Goal: Information Seeking & Learning: Find specific fact

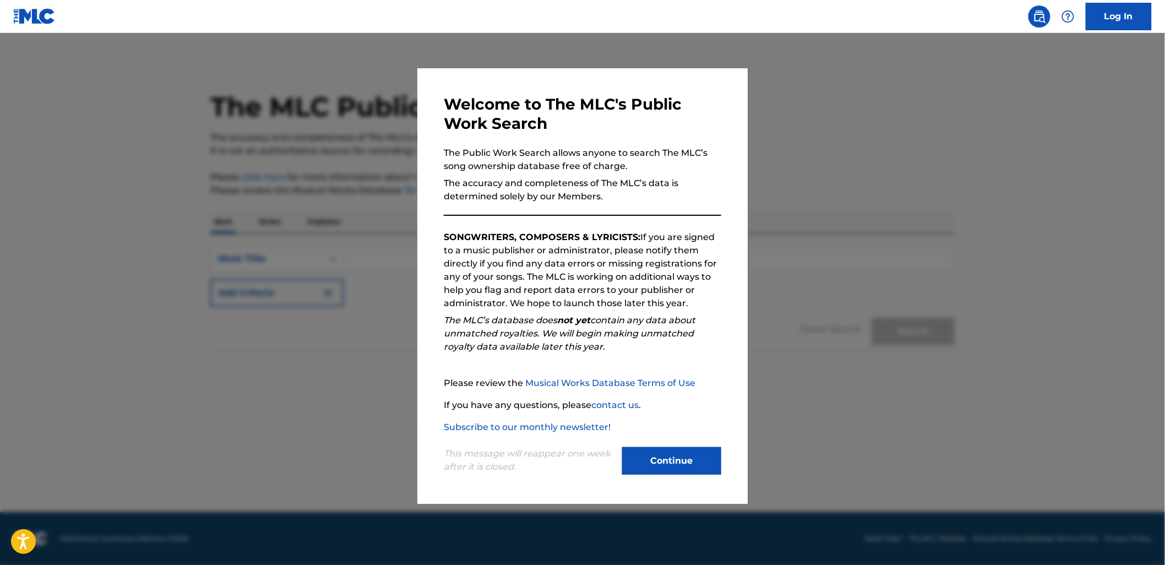
click at [659, 459] on button "Continue" at bounding box center [671, 461] width 99 height 28
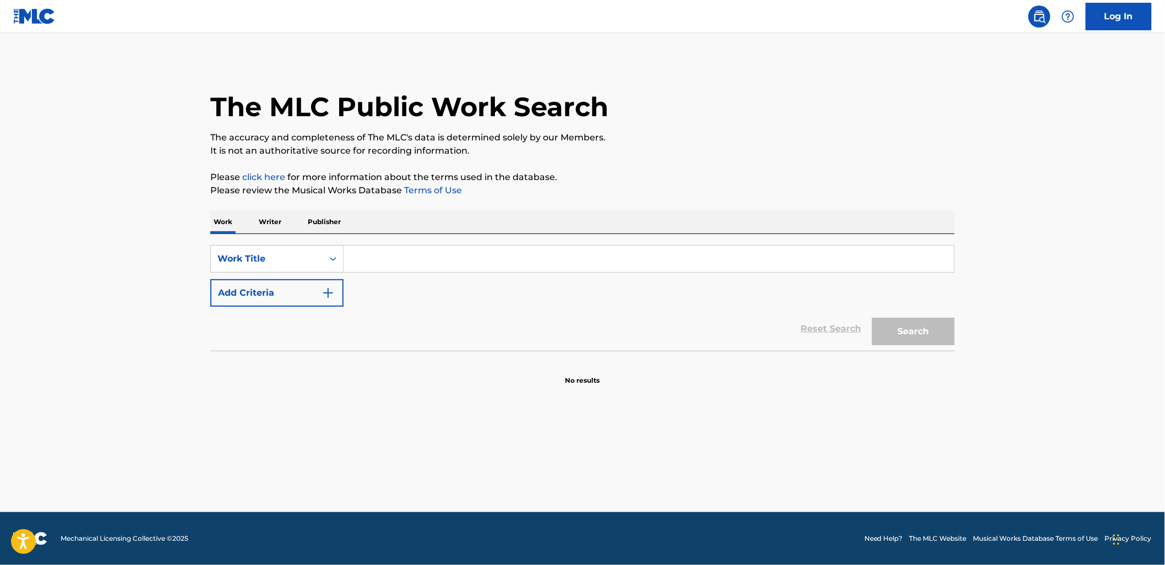
click at [359, 253] on input "Search Form" at bounding box center [648, 259] width 610 height 26
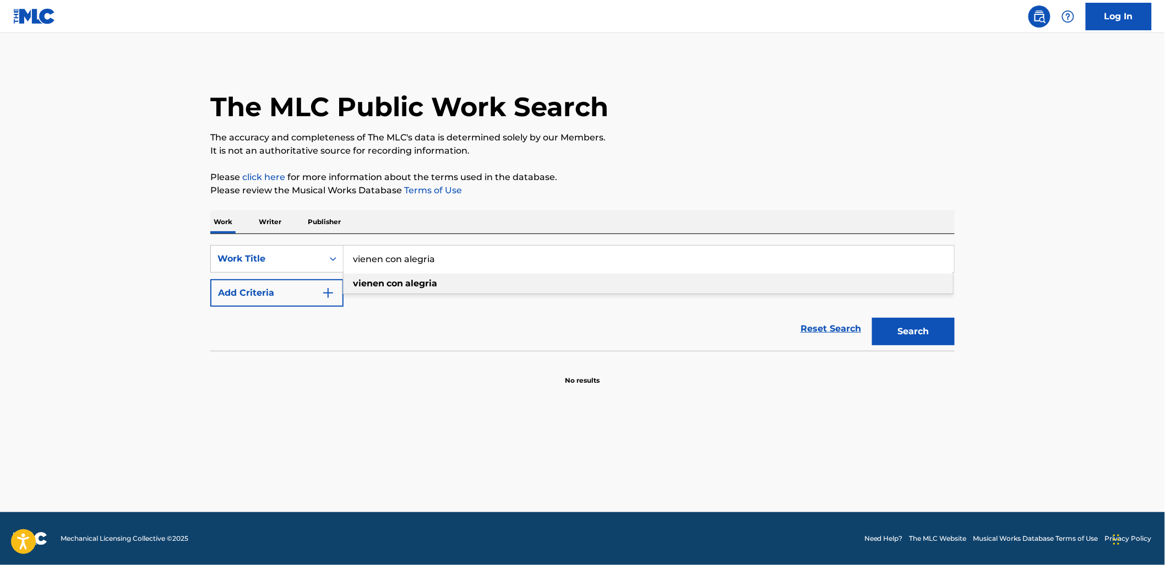
type input "vienen con alegria"
click at [398, 285] on strong "con" at bounding box center [394, 283] width 17 height 10
click at [277, 224] on p "Writer" at bounding box center [269, 221] width 29 height 23
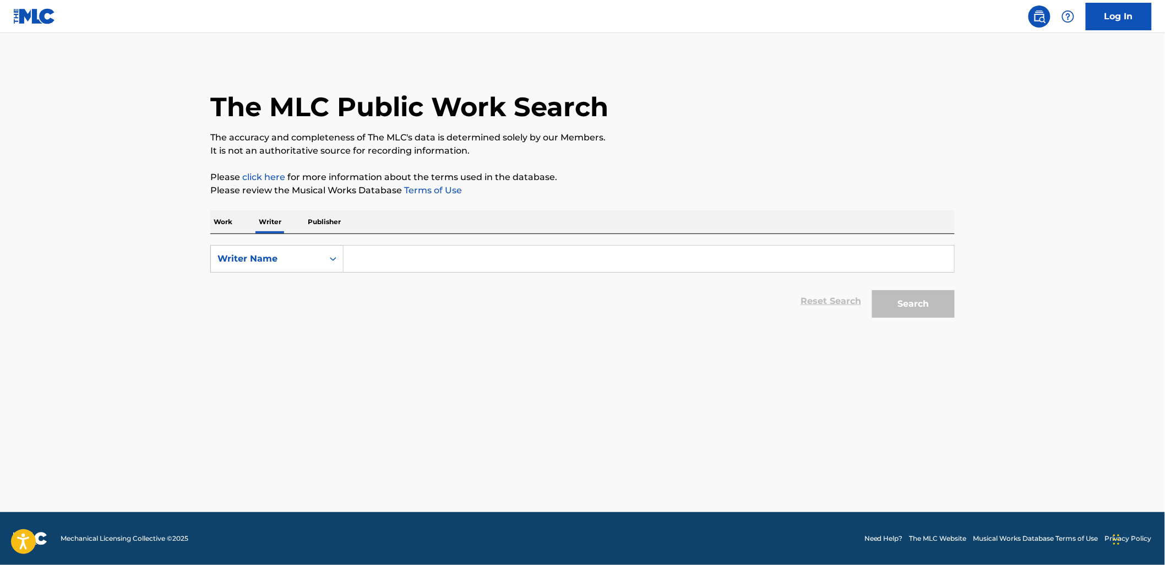
click at [368, 257] on input "Search Form" at bounding box center [648, 259] width 610 height 26
drag, startPoint x: 435, startPoint y: 260, endPoint x: 315, endPoint y: 259, distance: 120.6
click at [315, 259] on div "SearchWithCriteria56a9d205-065e-42a3-a085-f48907a4231d Writer Name cesario gaba…" at bounding box center [582, 259] width 744 height 28
type input "cesario gabarain"
click at [912, 307] on button "Search" at bounding box center [913, 304] width 83 height 28
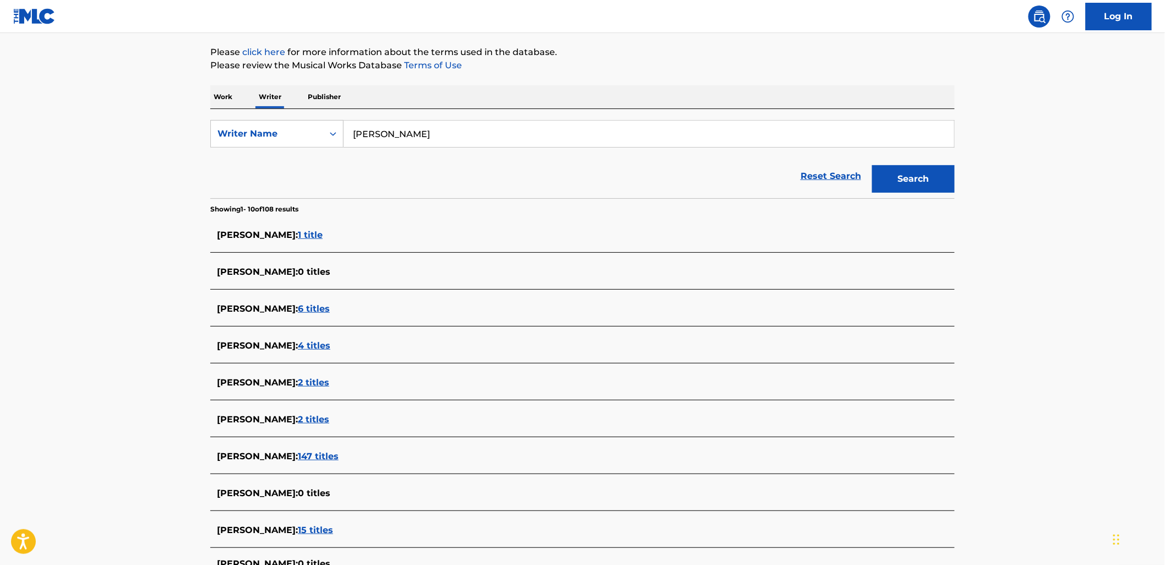
scroll to position [134, 0]
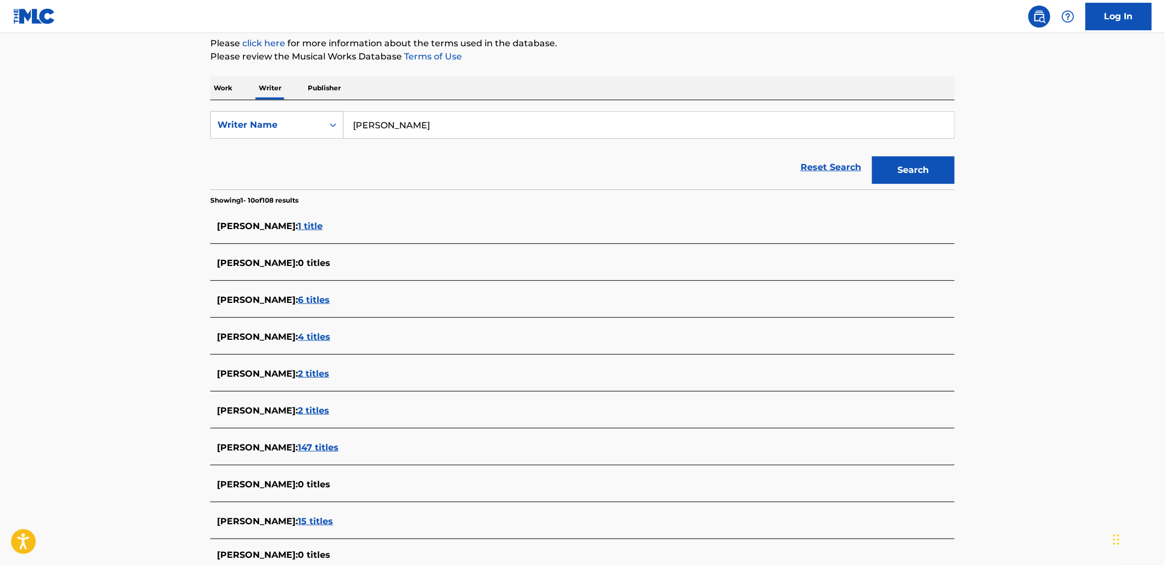
click at [320, 445] on span "147 titles" at bounding box center [318, 447] width 41 height 10
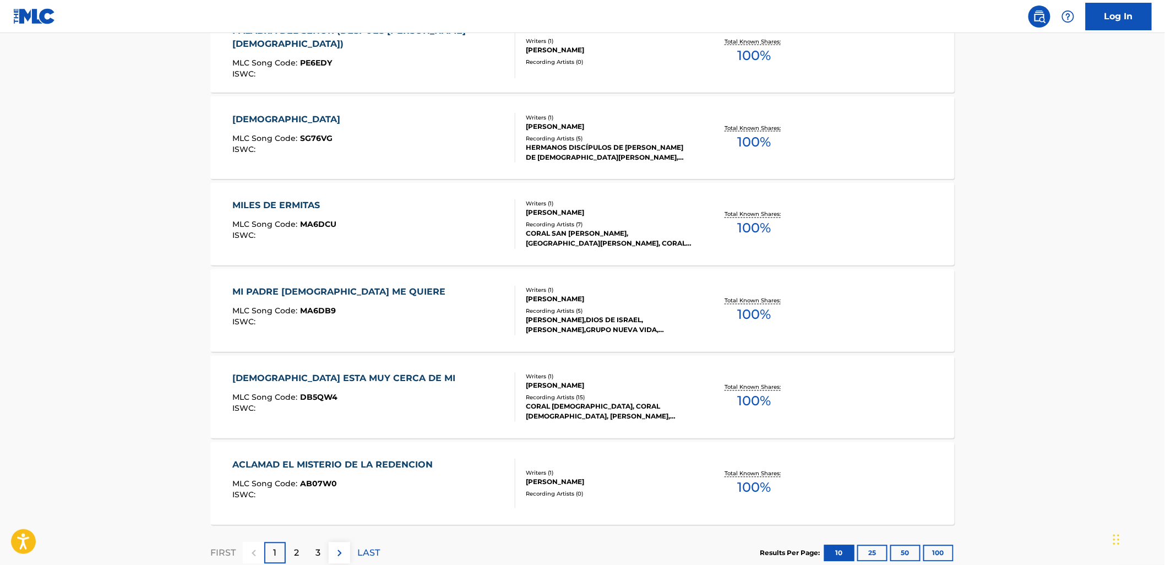
scroll to position [782, 0]
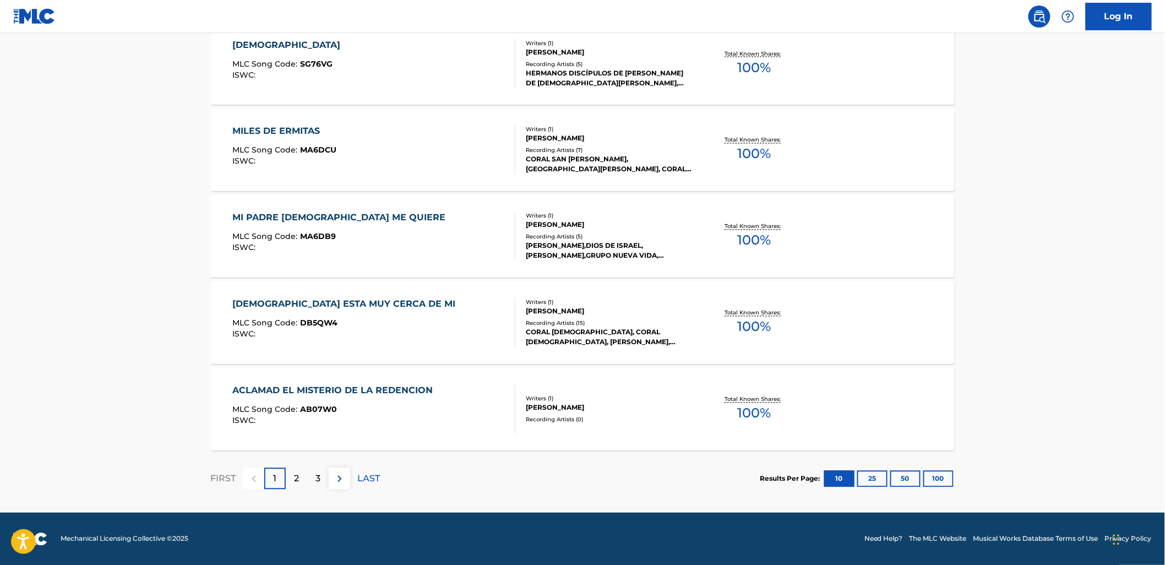
click at [944, 485] on button "100" at bounding box center [938, 479] width 30 height 17
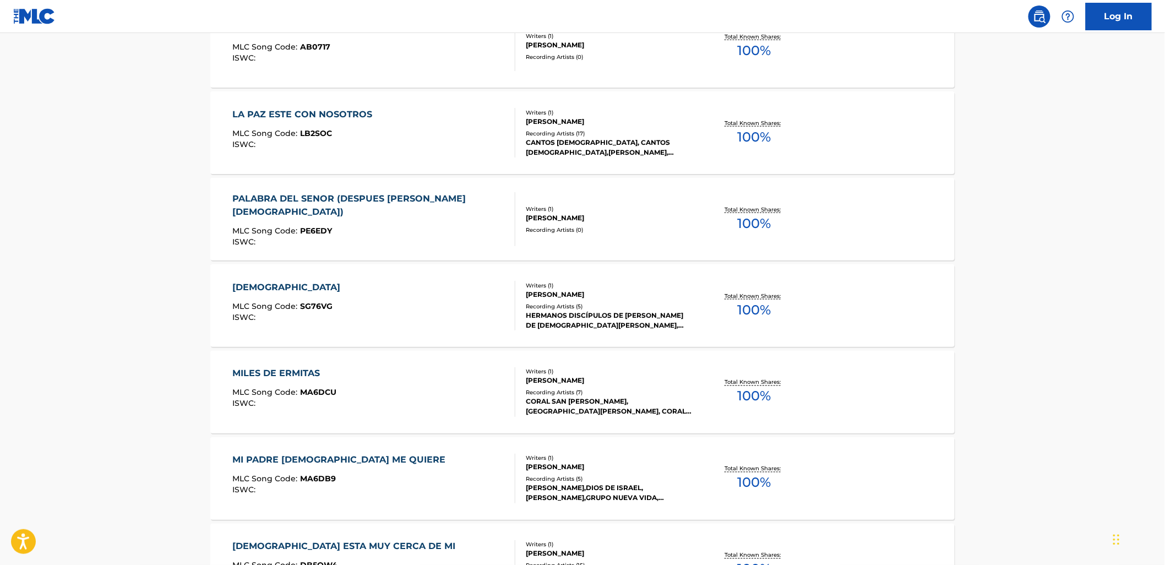
scroll to position [542, 0]
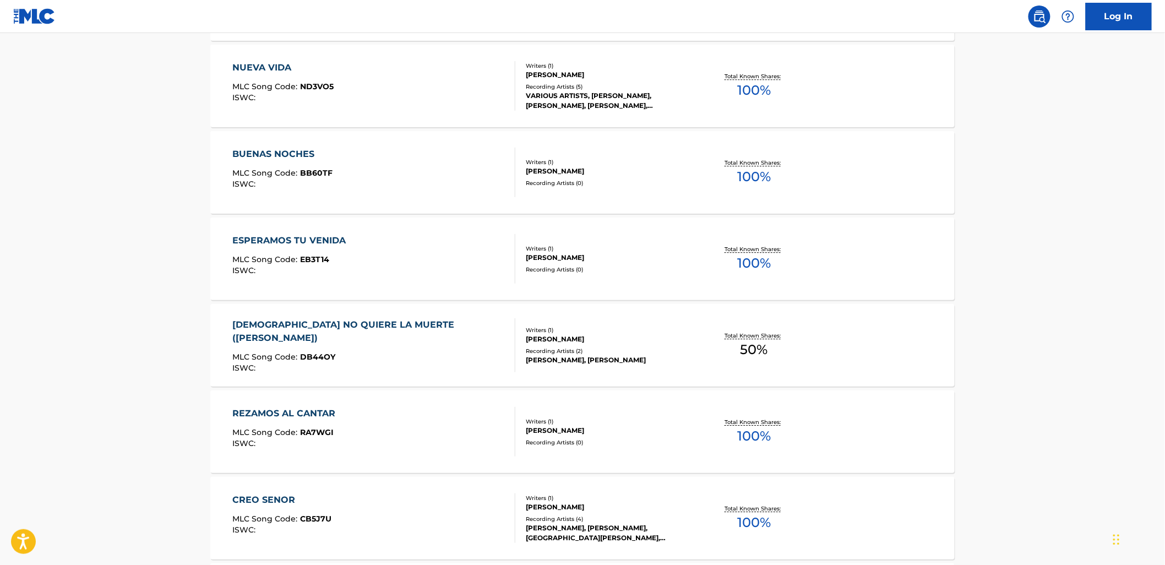
scroll to position [8560, 0]
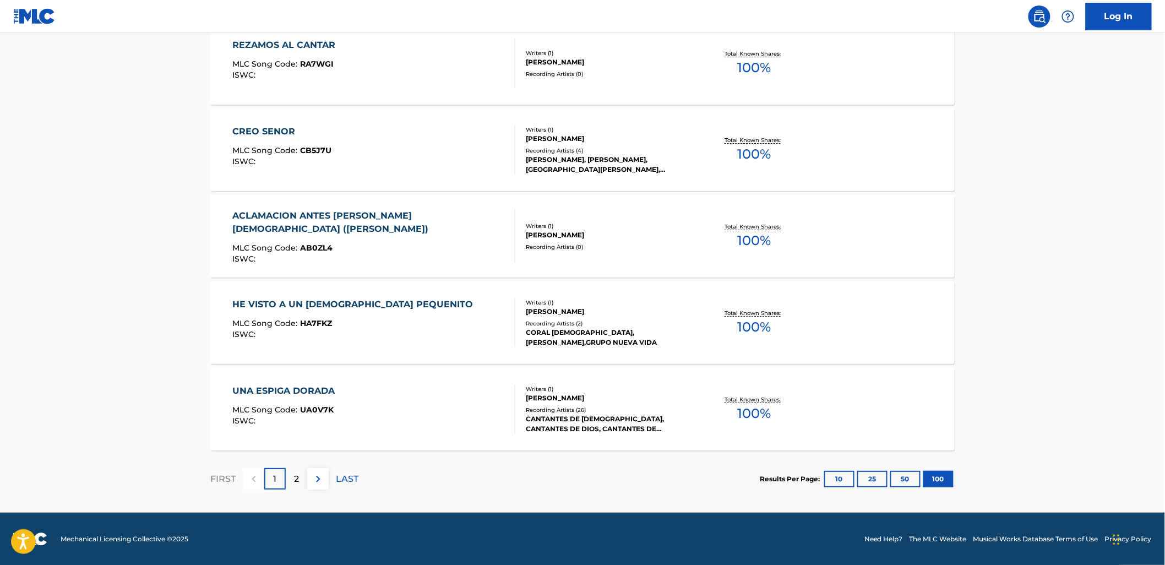
click at [295, 478] on p "2" at bounding box center [296, 478] width 5 height 13
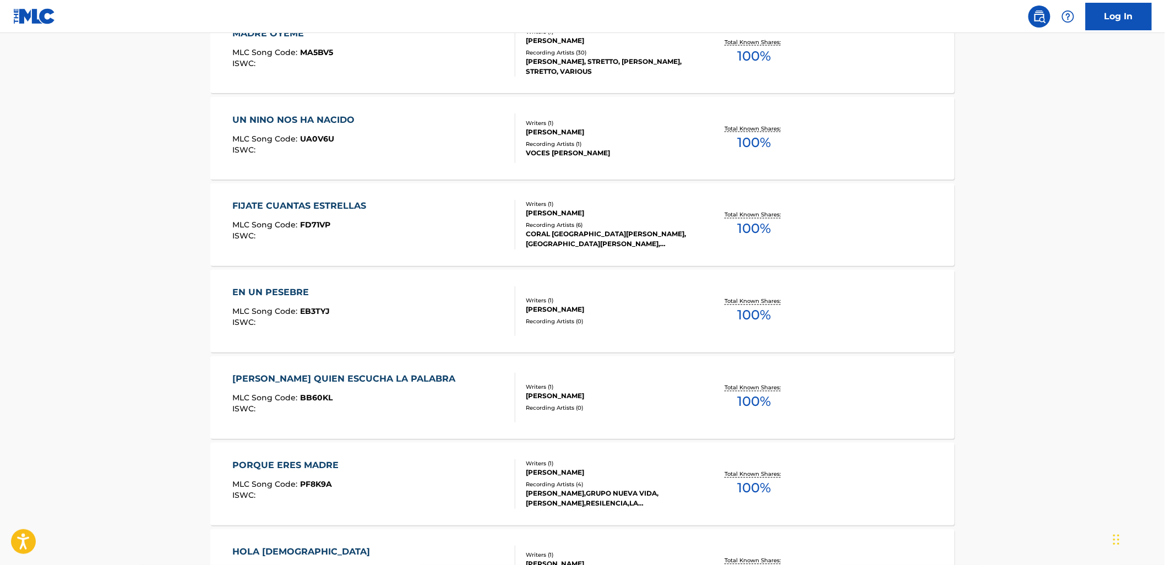
scroll to position [672, 0]
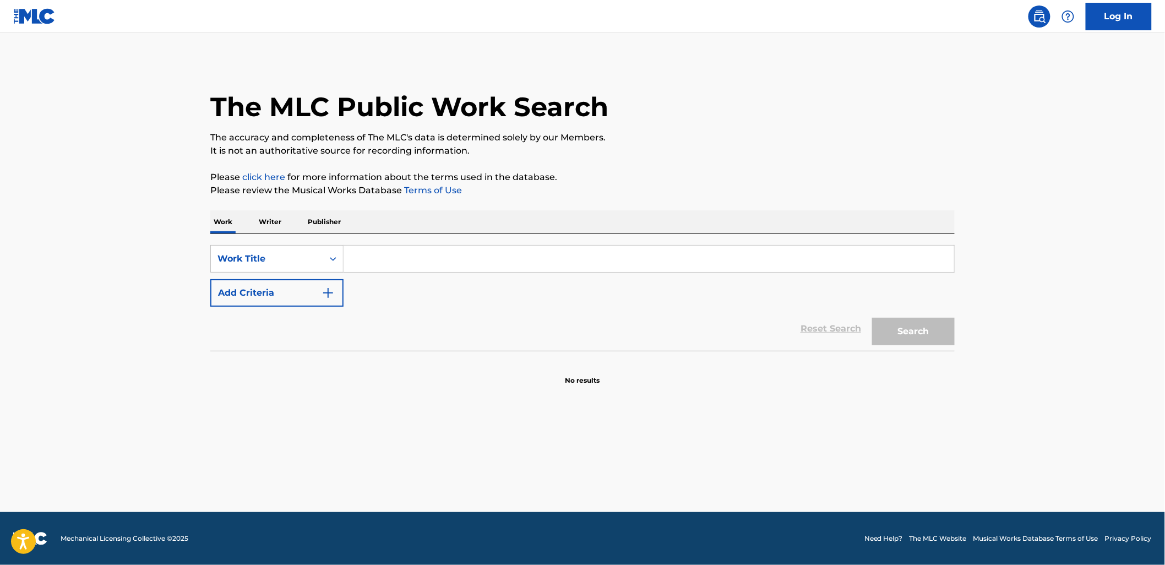
click at [374, 260] on input "Search Form" at bounding box center [648, 259] width 610 height 26
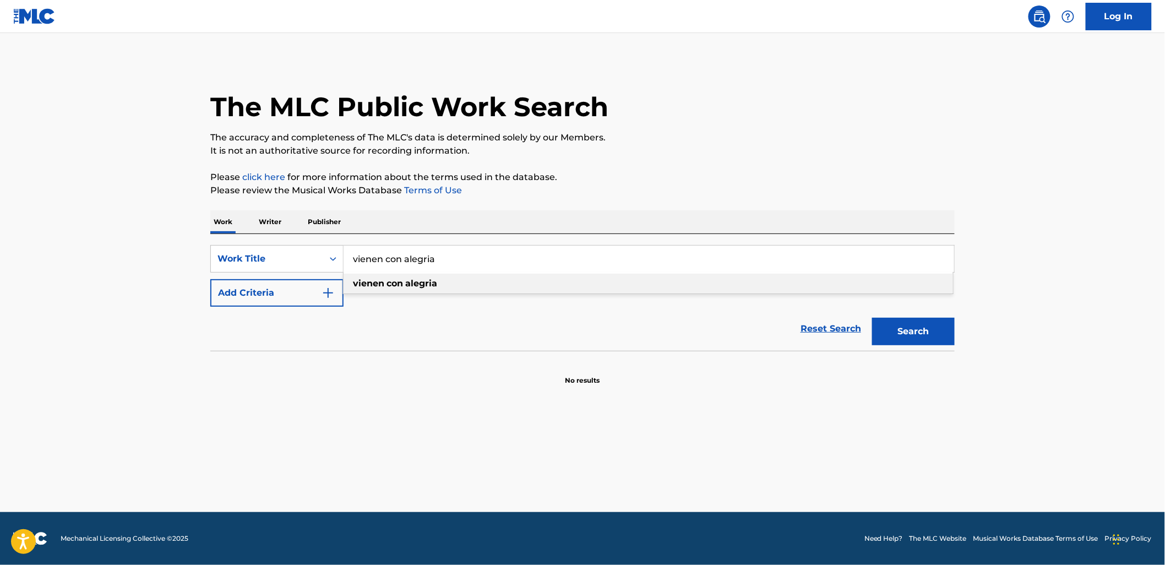
type input "vienen con alegria"
click at [384, 282] on span "Search Form" at bounding box center [385, 283] width 2 height 10
click at [906, 334] on button "Search" at bounding box center [913, 332] width 83 height 28
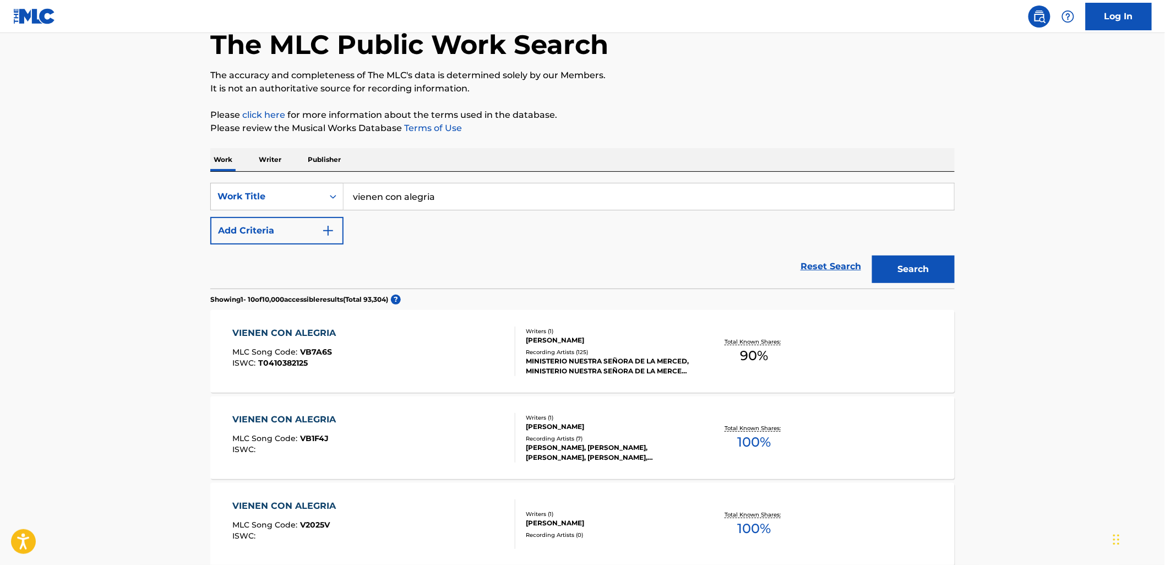
scroll to position [72, 0]
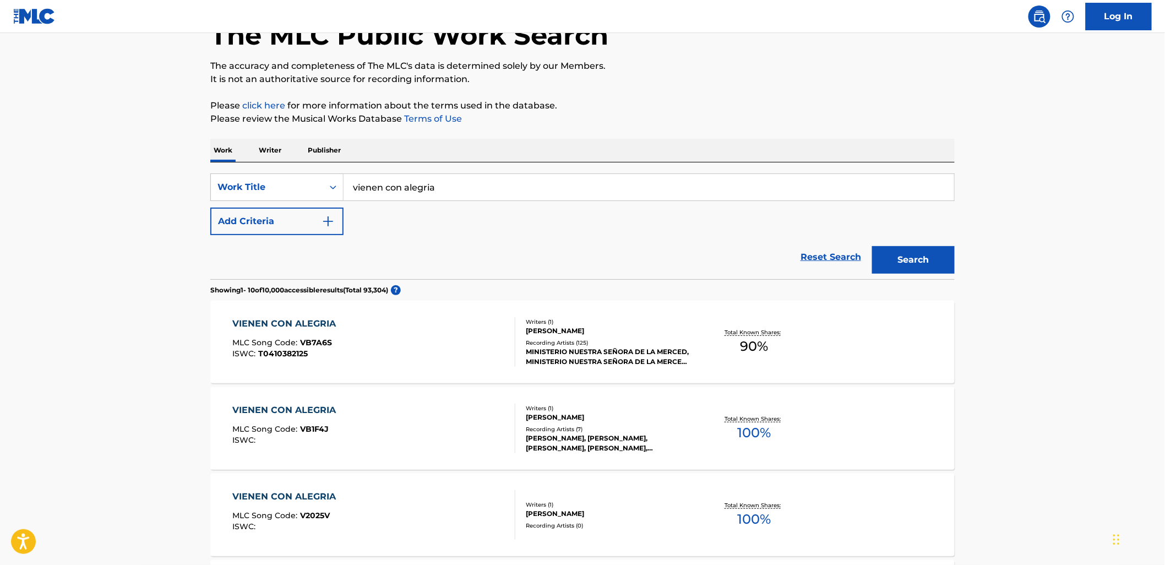
click at [600, 340] on div "Recording Artists ( 125 )" at bounding box center [609, 343] width 166 height 8
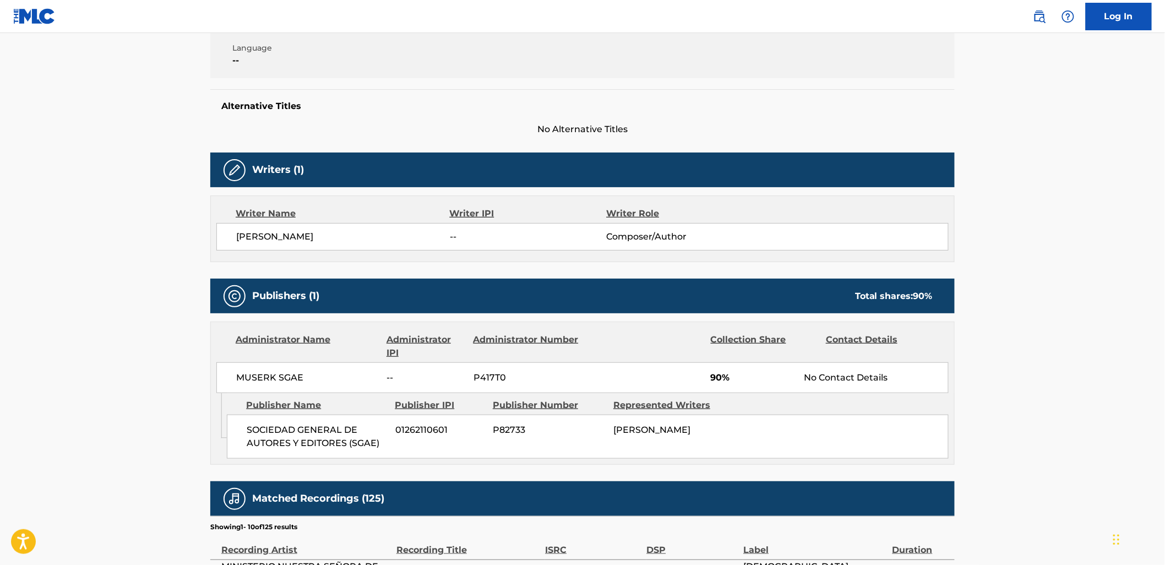
scroll to position [238, 0]
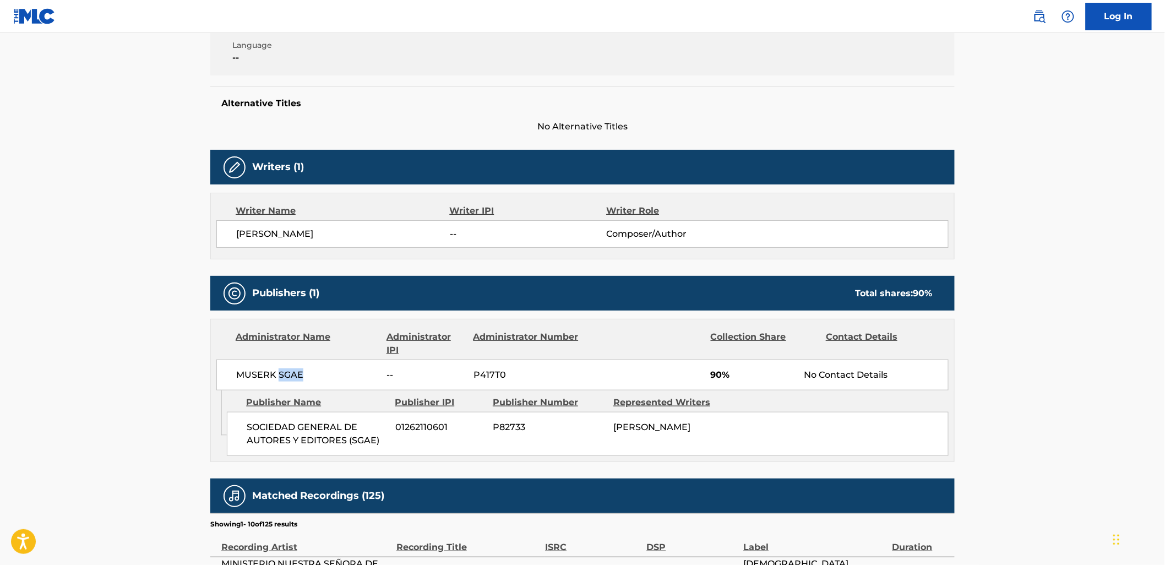
drag, startPoint x: 277, startPoint y: 375, endPoint x: 326, endPoint y: 374, distance: 49.0
click at [326, 374] on span "MUSERK SGAE" at bounding box center [307, 374] width 143 height 13
click at [295, 375] on span "MUSERK SGAE" at bounding box center [307, 374] width 143 height 13
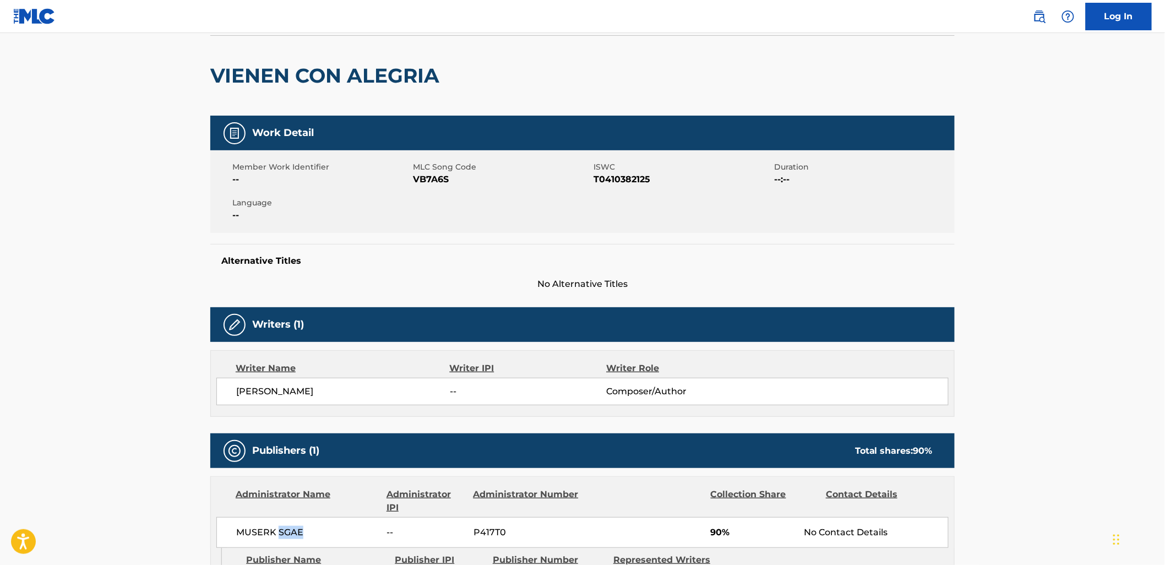
scroll to position [74, 0]
